Goal: Learn about a topic

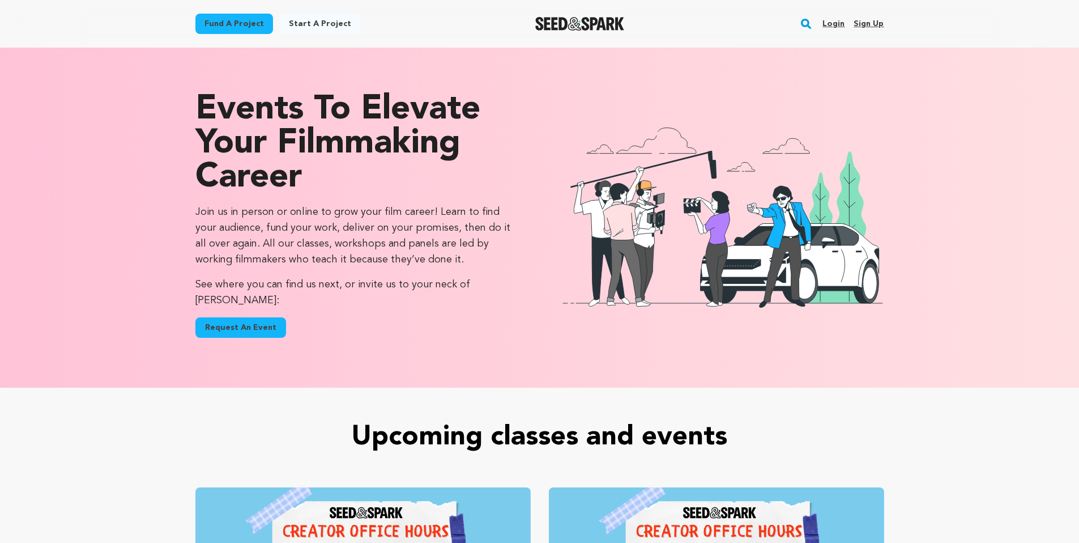
click at [243, 317] on button "Request An Event" at bounding box center [240, 327] width 91 height 20
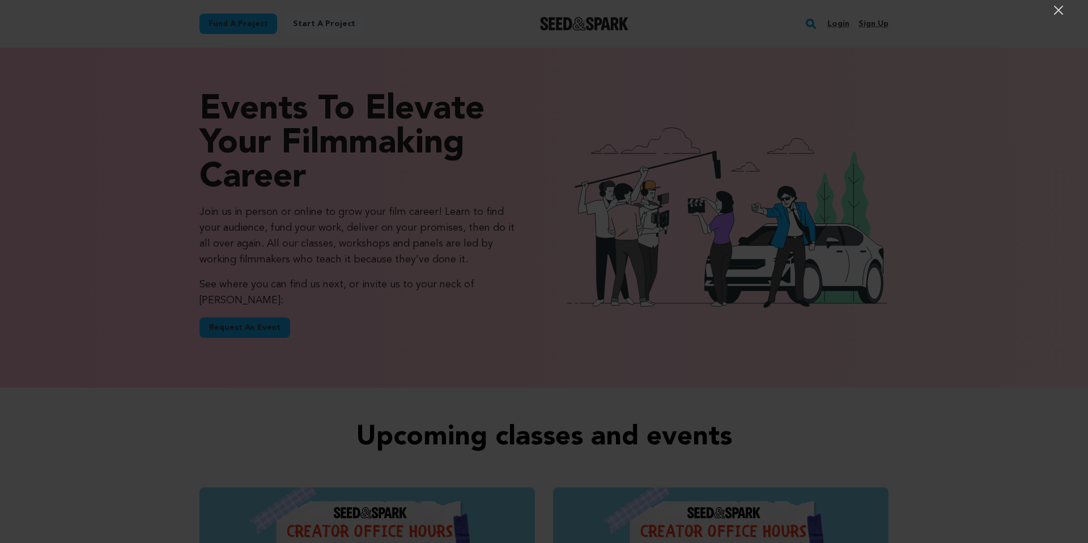
click at [255, 9] on div at bounding box center [544, 271] width 1088 height 543
click at [48, 14] on div at bounding box center [544, 271] width 1088 height 543
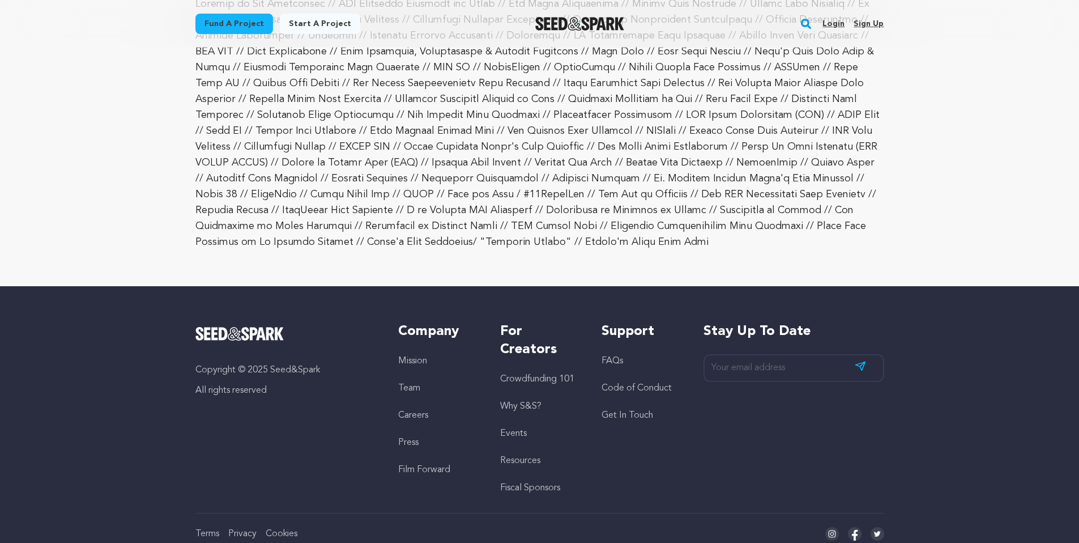
scroll to position [2350, 0]
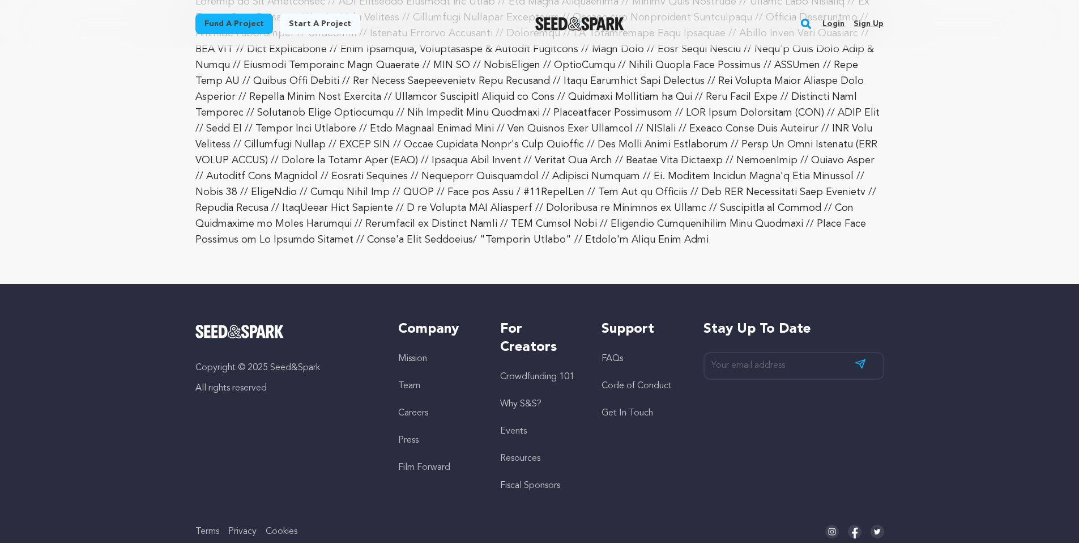
click at [536, 372] on link "Crowdfunding 101" at bounding box center [537, 376] width 74 height 9
click at [526, 372] on link "Crowdfunding 101" at bounding box center [537, 376] width 74 height 9
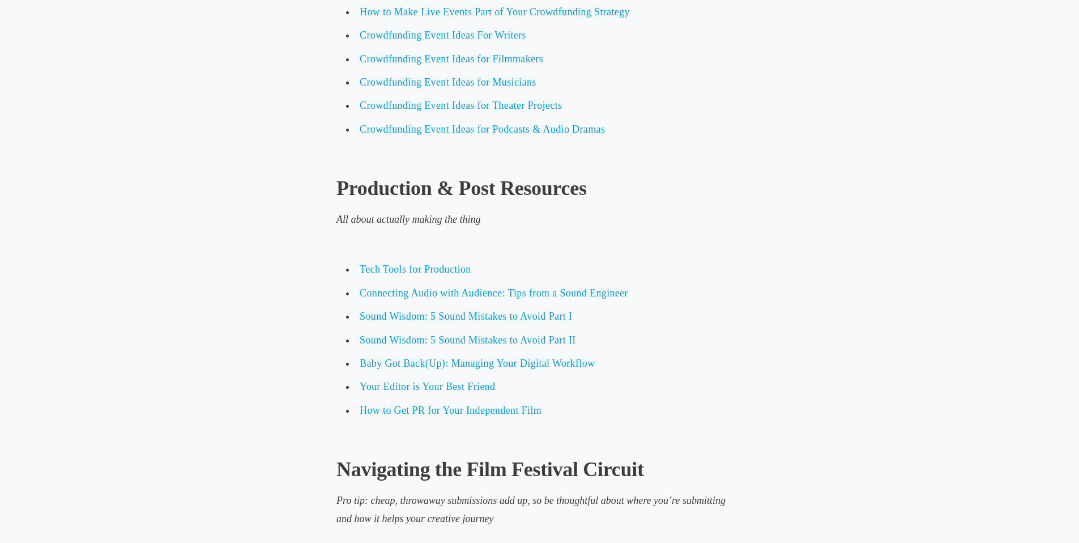
scroll to position [4420, 0]
